Goal: Task Accomplishment & Management: Manage account settings

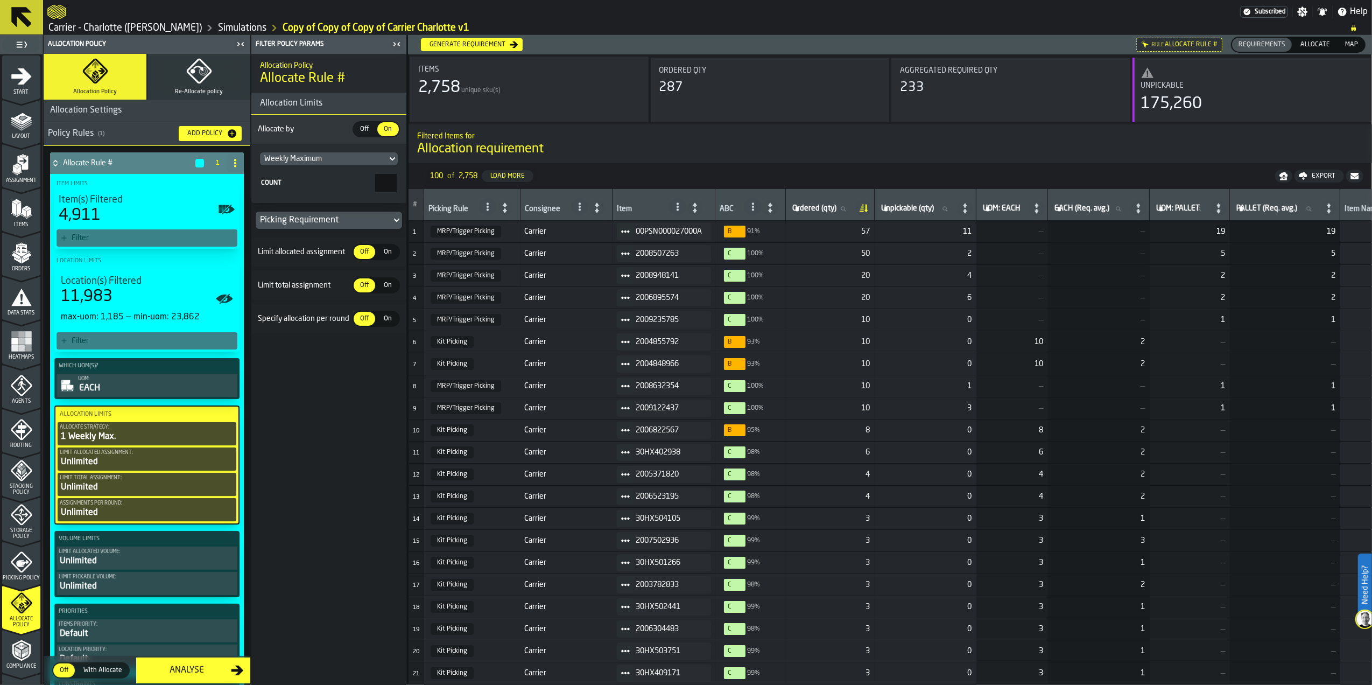
click at [15, 123] on polygon "menu Layout" at bounding box center [21, 123] width 21 height 6
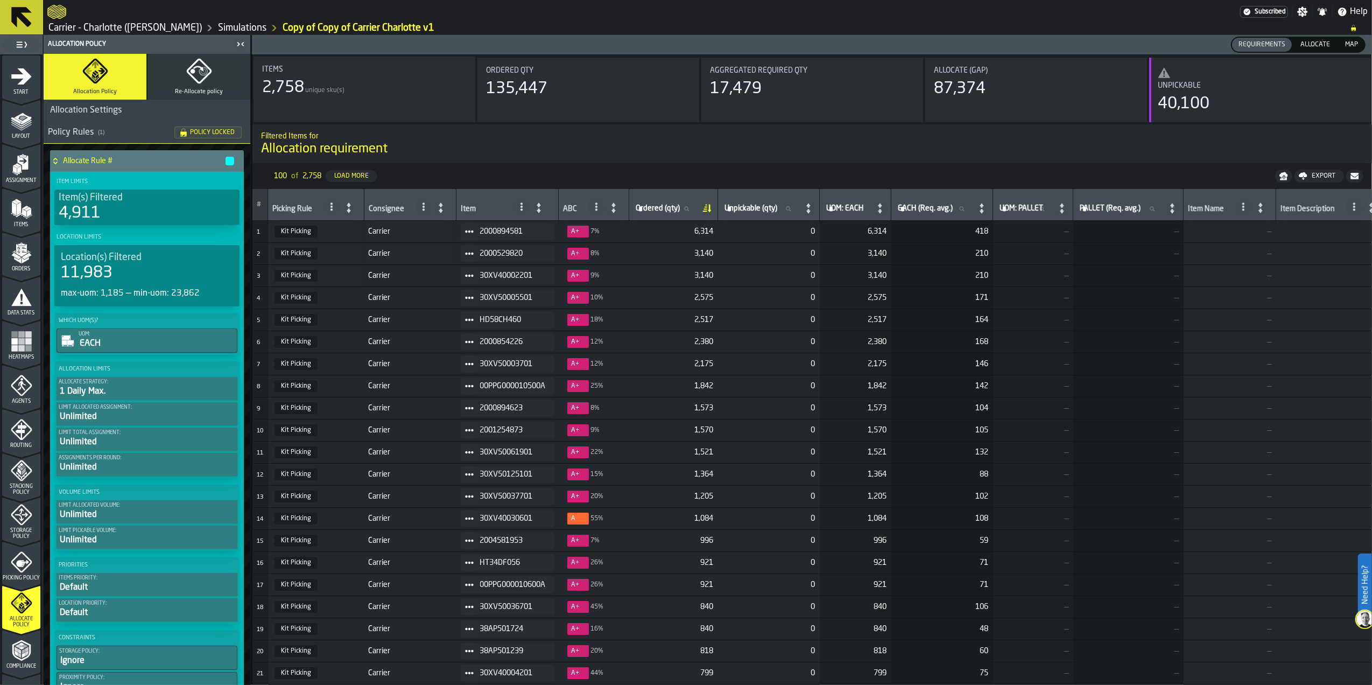
scroll to position [72, 0]
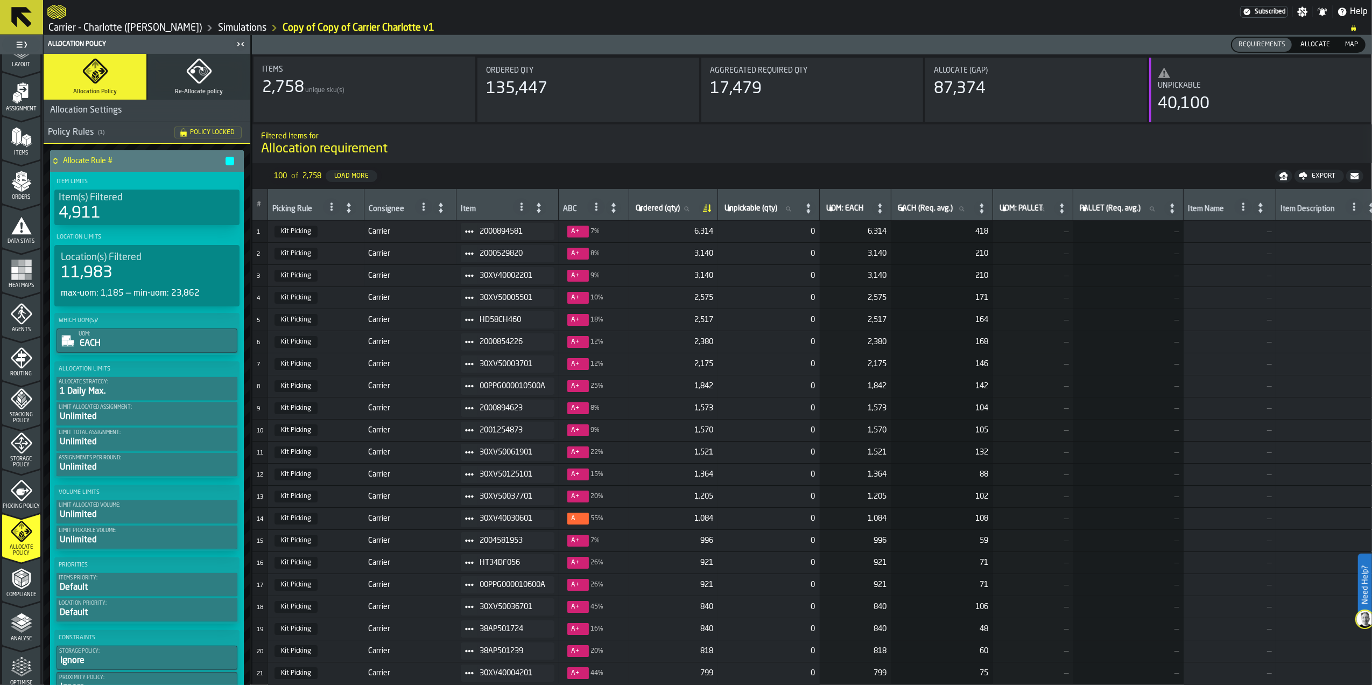
click at [88, 28] on link "Carrier - Charlotte ([PERSON_NAME])" at bounding box center [124, 28] width 153 height 12
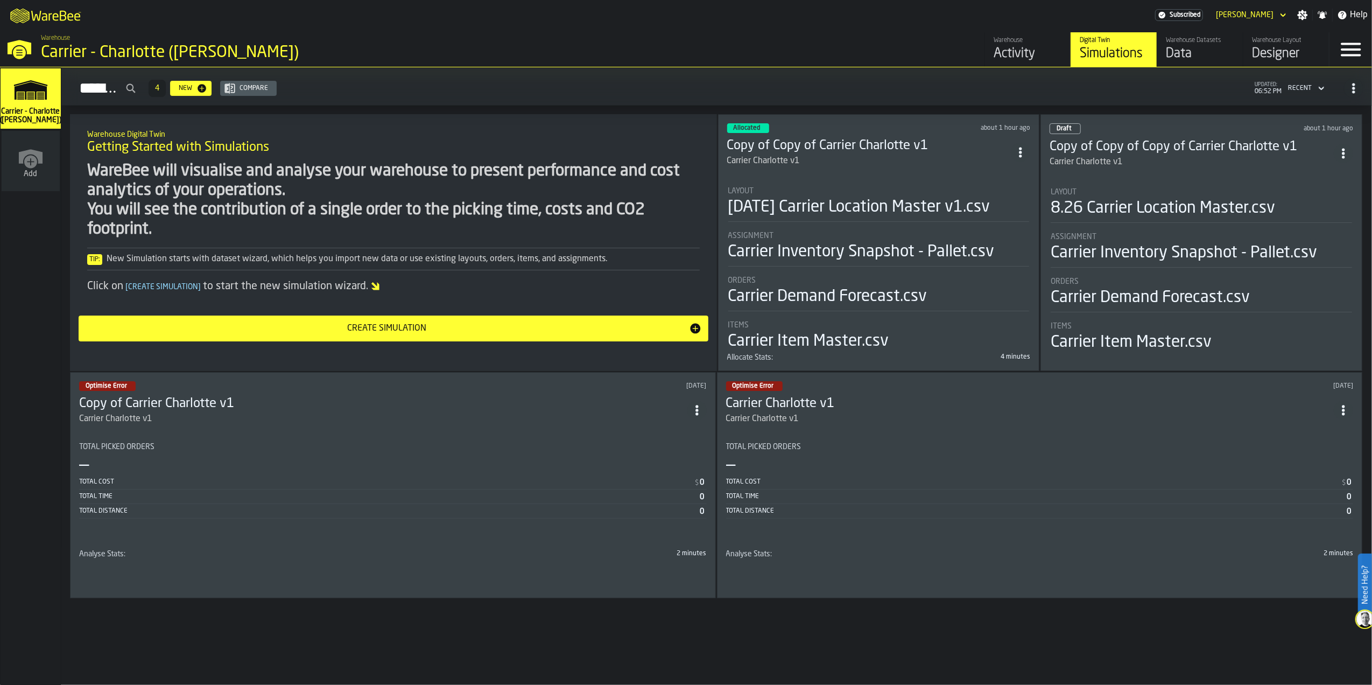
click at [1349, 412] on icon "ItemListCard-DashboardItemContainer" at bounding box center [1343, 410] width 11 height 11
click at [1316, 467] on li "Delete" at bounding box center [1328, 460] width 69 height 26
